Goal: Task Accomplishment & Management: Manage account settings

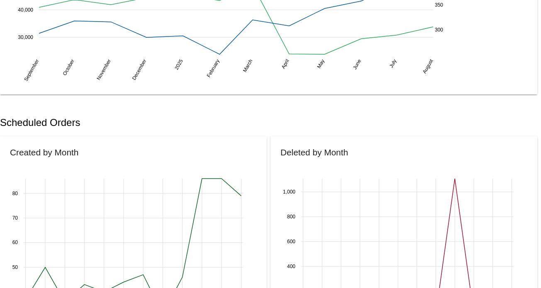
scroll to position [166, 0]
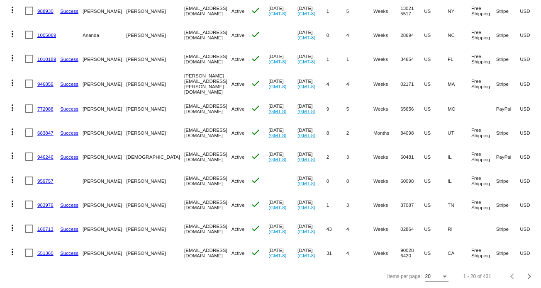
scroll to position [326, 0]
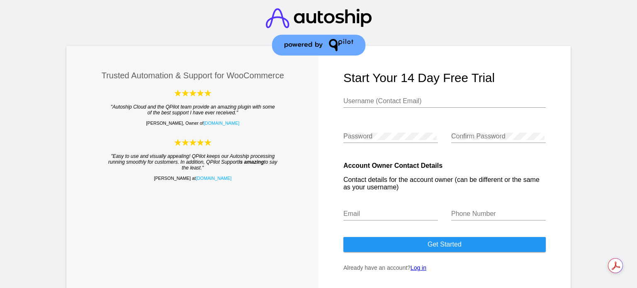
type input "[EMAIL_ADDRESS][DOMAIN_NAME]"
drag, startPoint x: 423, startPoint y: 245, endPoint x: 417, endPoint y: 271, distance: 26.4
click at [417, 271] on form "Start your 14 day free trial [EMAIL_ADDRESS][DOMAIN_NAME] Username (Contact Ema…" at bounding box center [445, 168] width 252 height 244
click at [424, 270] on link "Log in" at bounding box center [419, 268] width 16 height 7
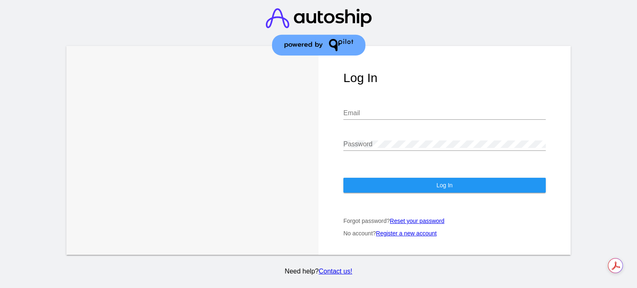
type input "[EMAIL_ADDRESS][DOMAIN_NAME]"
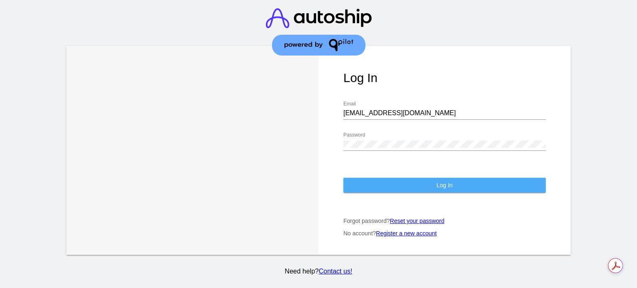
click at [412, 188] on button "Log In" at bounding box center [445, 185] width 203 height 15
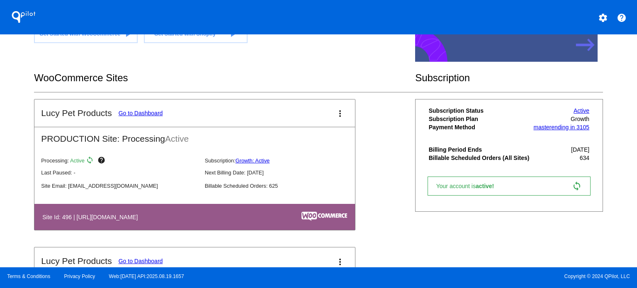
scroll to position [103, 0]
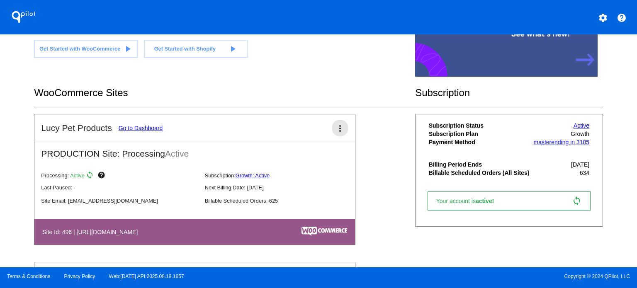
click at [337, 131] on mat-icon "more_vert" at bounding box center [340, 129] width 10 height 10
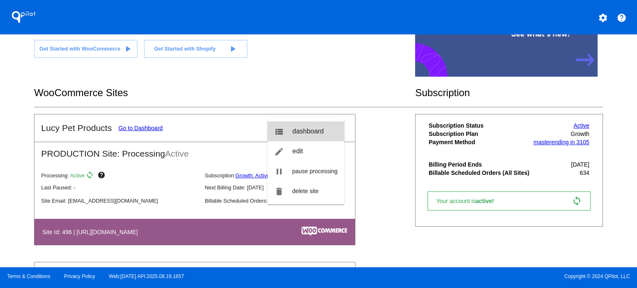
click at [312, 129] on span "dashboard" at bounding box center [309, 131] width 32 height 7
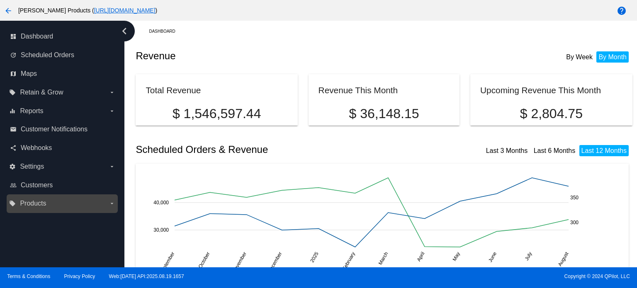
click at [110, 207] on label "local_offer Products arrow_drop_down" at bounding box center [62, 203] width 106 height 13
click at [0, 0] on input "local_offer Products arrow_drop_down" at bounding box center [0, 0] width 0 height 0
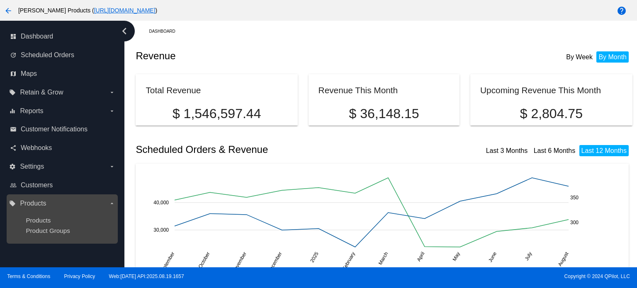
click at [110, 207] on label "local_offer Products arrow_drop_down" at bounding box center [62, 203] width 106 height 13
click at [0, 0] on input "local_offer Products arrow_drop_down" at bounding box center [0, 0] width 0 height 0
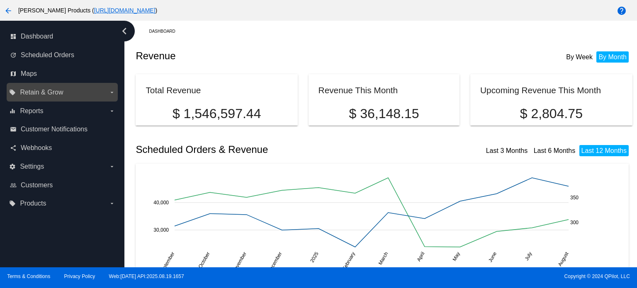
click at [113, 96] on label "local_offer Retain & Grow arrow_drop_down" at bounding box center [62, 92] width 106 height 13
click at [0, 0] on input "local_offer Retain & Grow arrow_drop_down" at bounding box center [0, 0] width 0 height 0
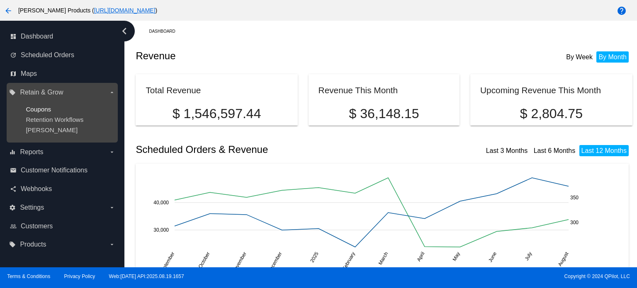
click at [32, 107] on span "Coupons" at bounding box center [38, 109] width 25 height 7
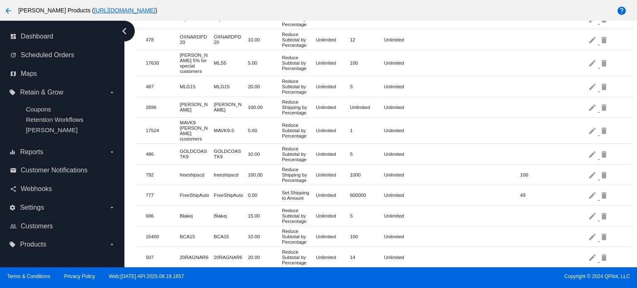
scroll to position [155, 0]
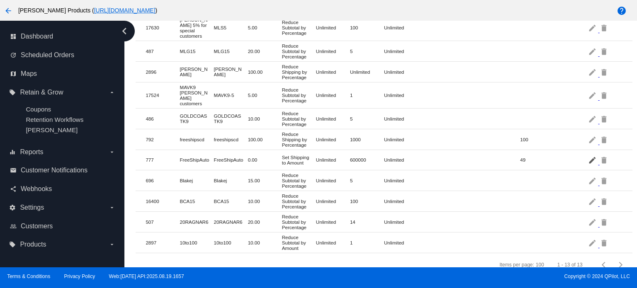
click at [588, 154] on mat-icon "edit" at bounding box center [593, 160] width 10 height 13
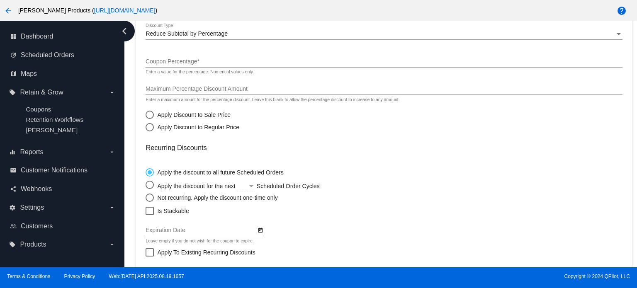
type input "FreeShipAuto"
checkbox input "true"
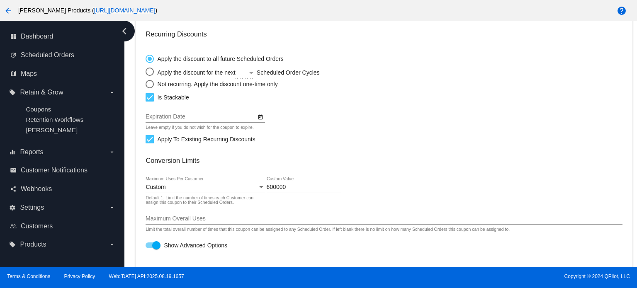
scroll to position [279, 0]
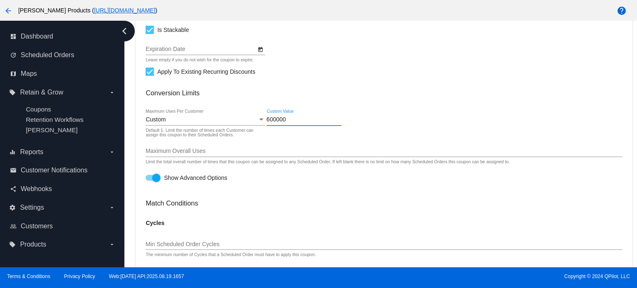
click at [267, 121] on input "600000" at bounding box center [304, 120] width 75 height 7
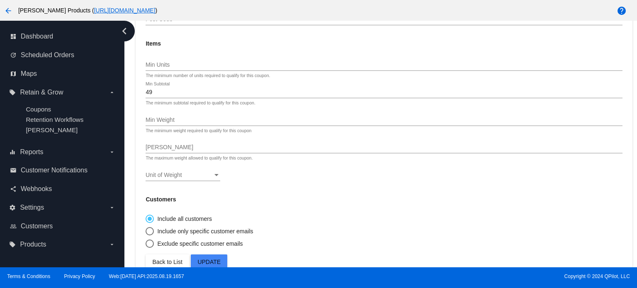
scroll to position [675, 0]
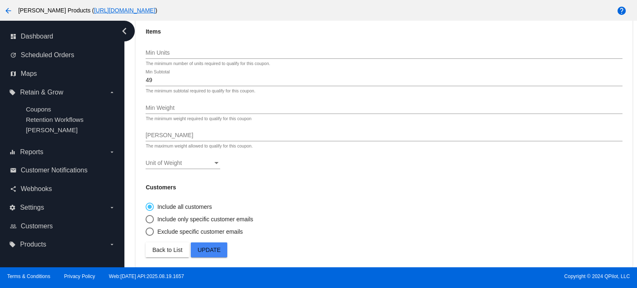
type input "900000"
click at [216, 252] on span "Update" at bounding box center [209, 250] width 23 height 7
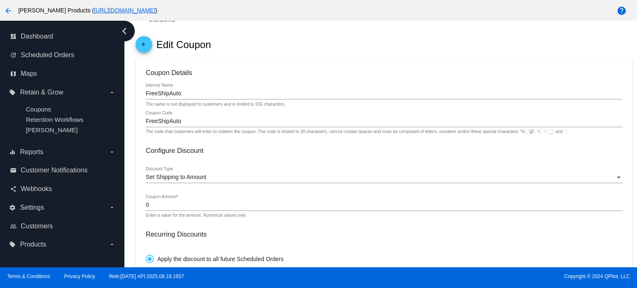
scroll to position [0, 0]
